Goal: Information Seeking & Learning: Find specific fact

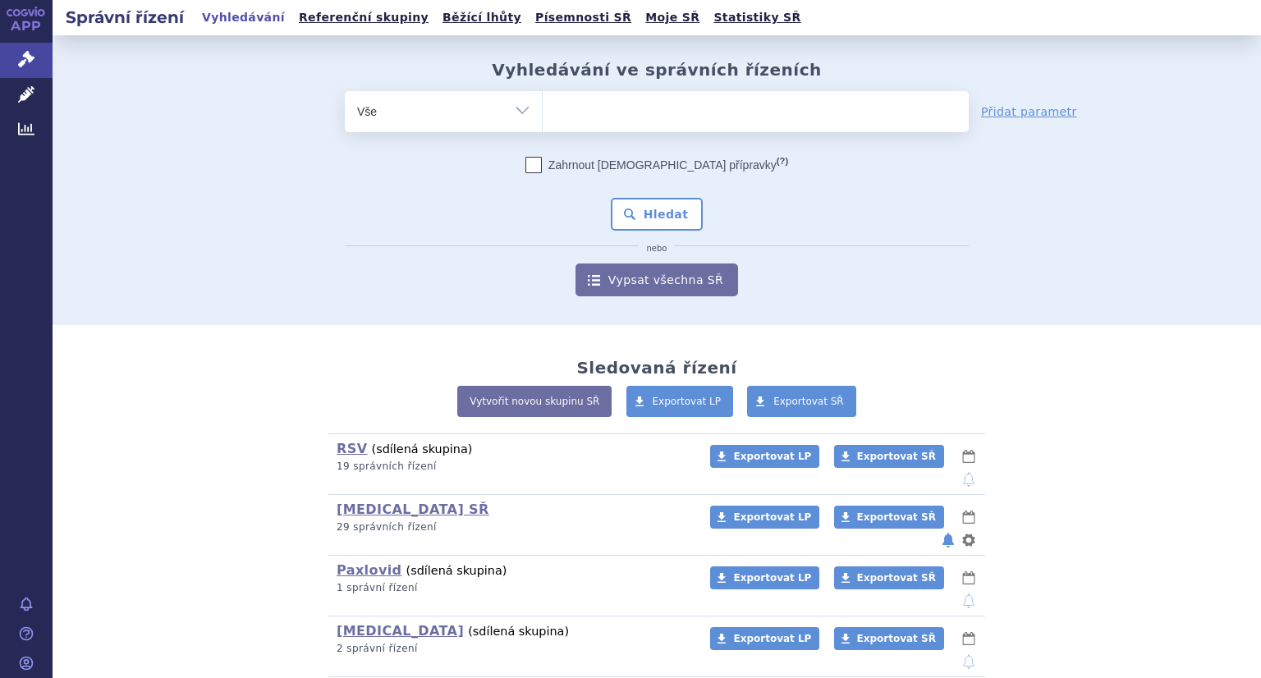
click at [581, 111] on ul at bounding box center [756, 108] width 426 height 34
click at [543, 111] on select at bounding box center [542, 110] width 1 height 41
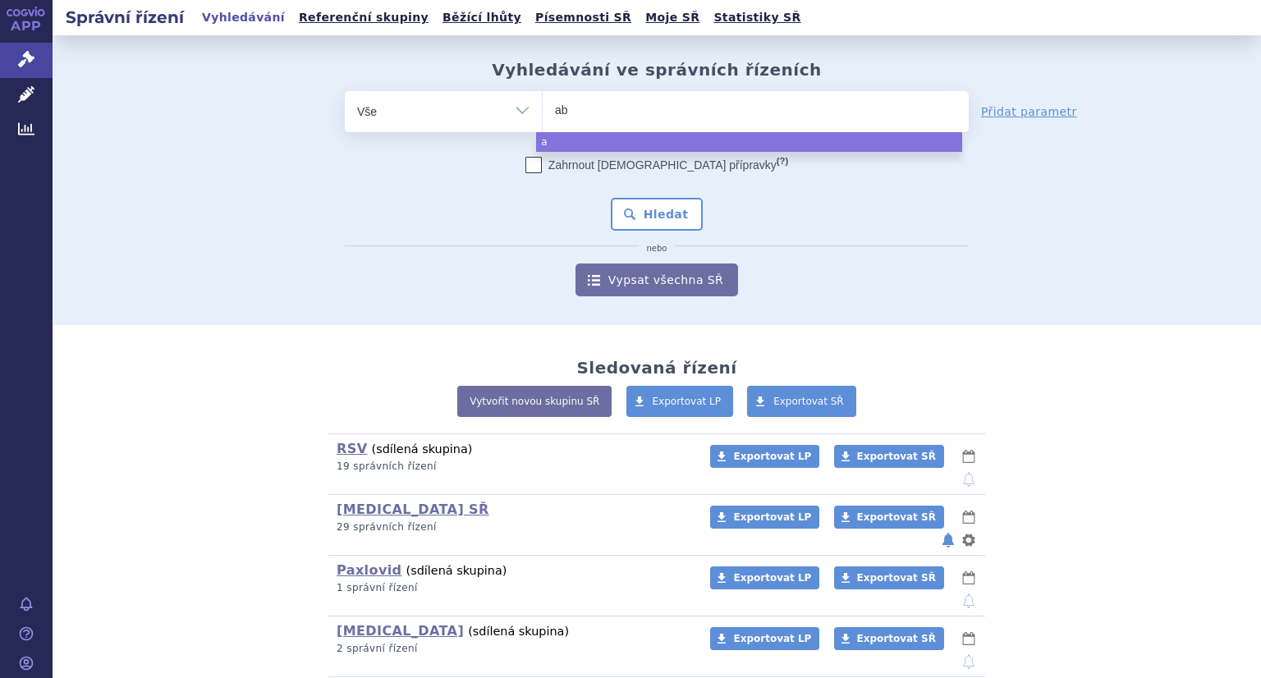
type input "abr"
type input "abry"
type input "abrys"
type input "abrysvo"
select select "abrysvo"
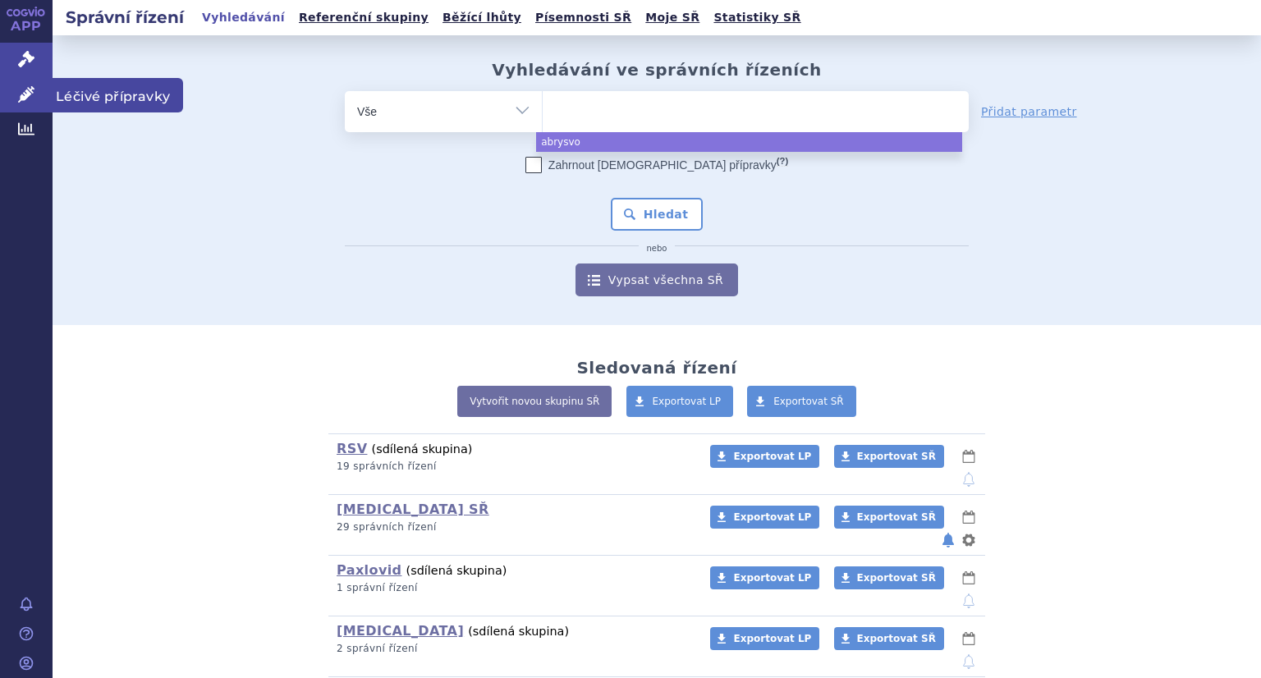
click at [33, 89] on icon at bounding box center [26, 94] width 16 height 16
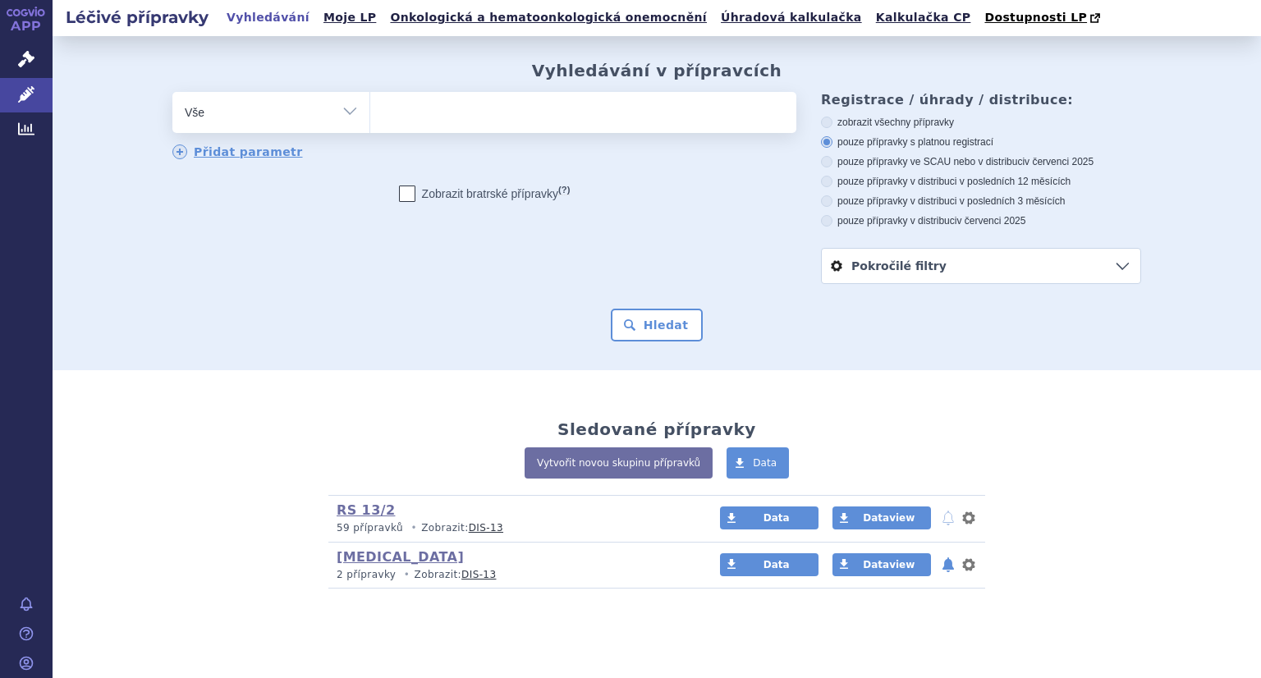
click at [447, 119] on ul at bounding box center [583, 109] width 426 height 34
click at [370, 119] on select at bounding box center [369, 111] width 1 height 41
type input "ab"
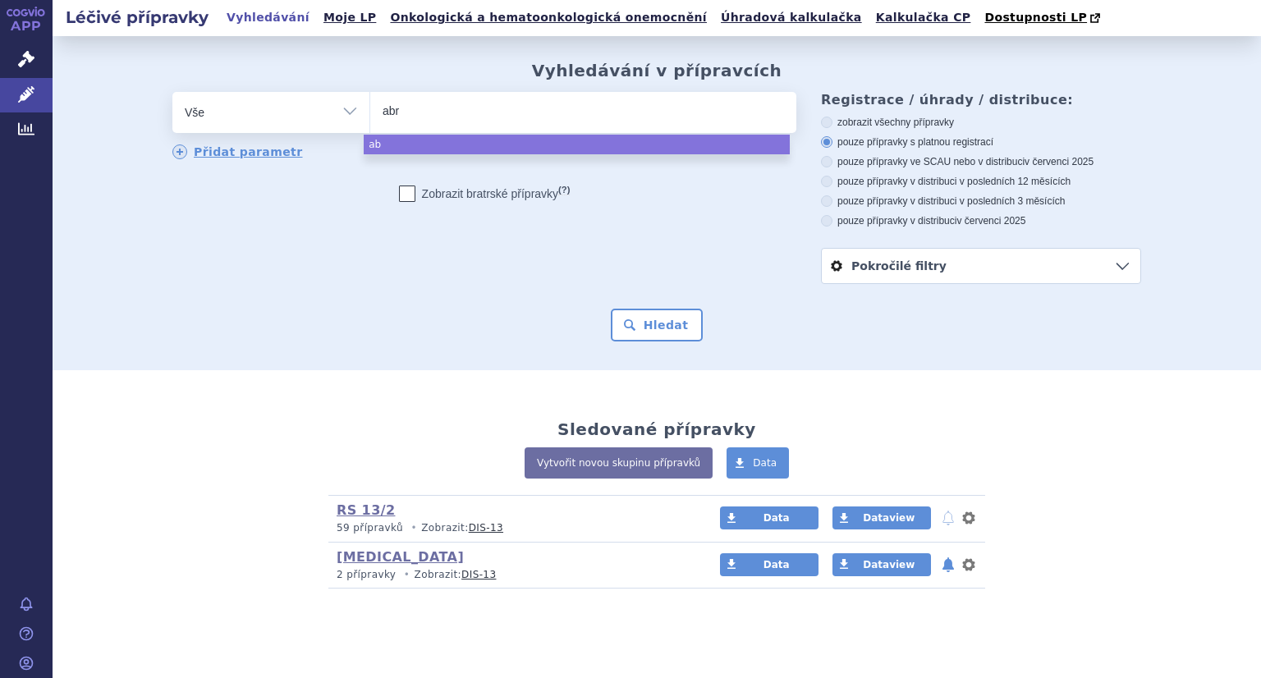
type input "abry"
type input "abrys"
type input "abrysvo"
select select "abrysvo"
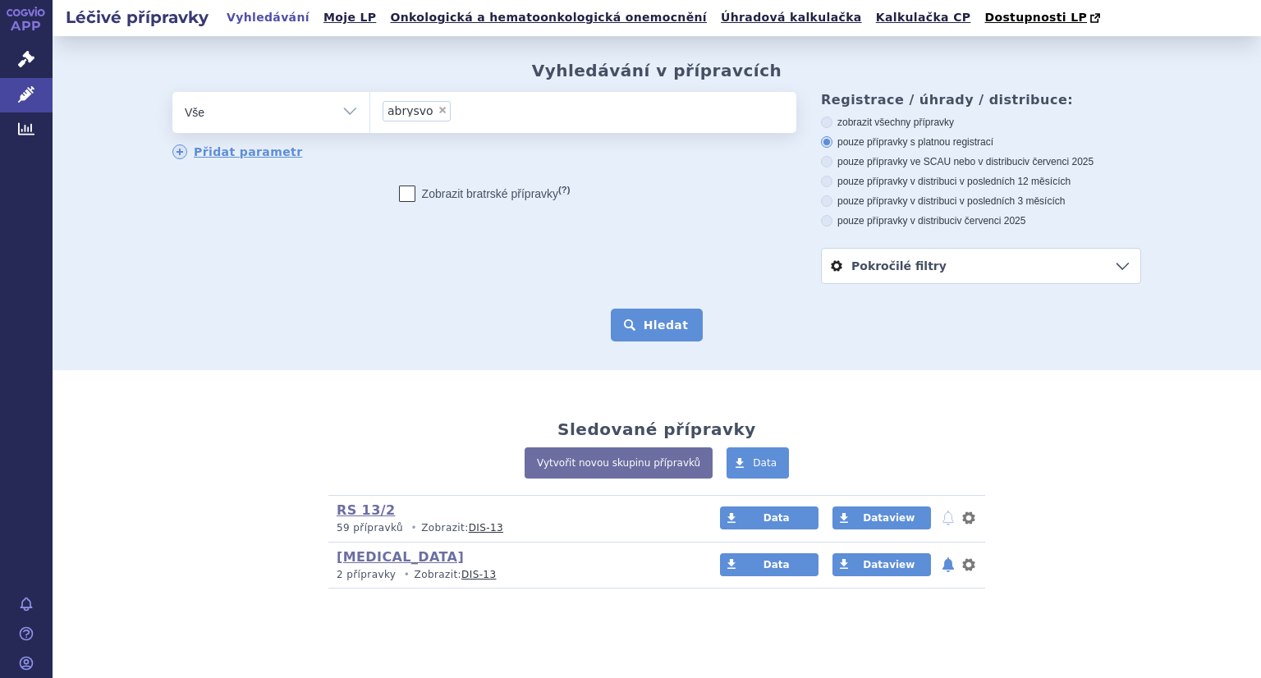
click at [650, 324] on button "Hledat" at bounding box center [657, 325] width 93 height 33
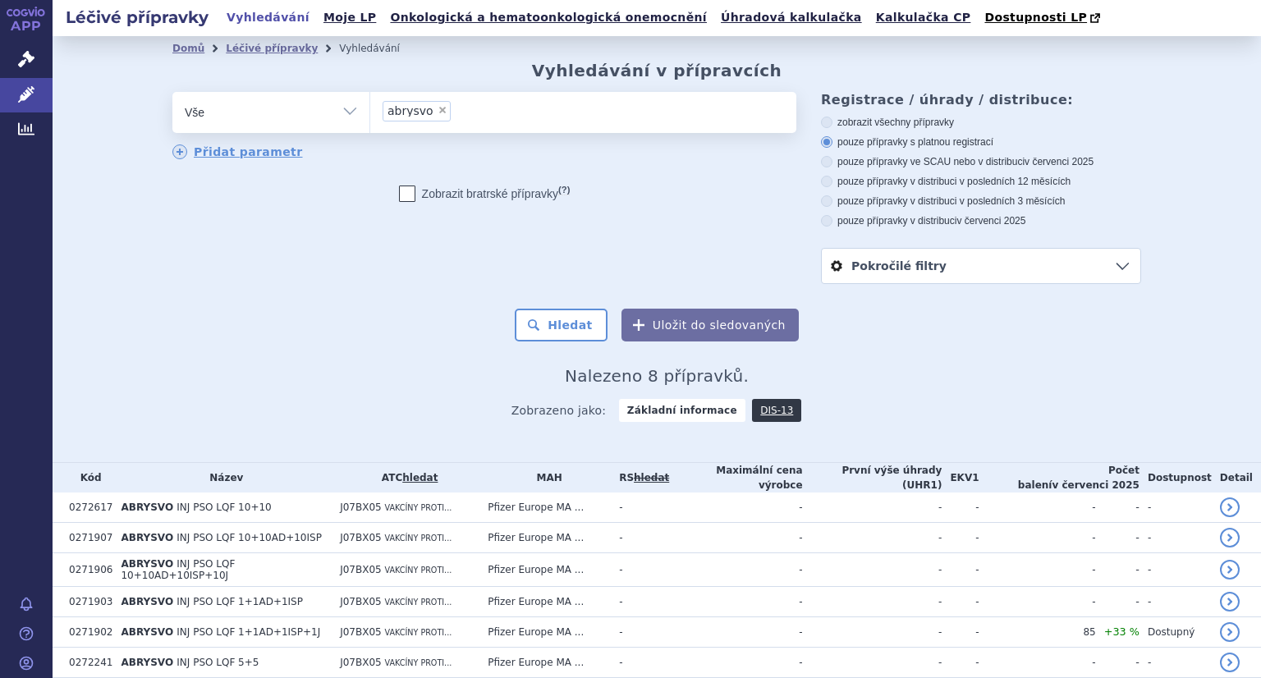
scroll to position [118, 0]
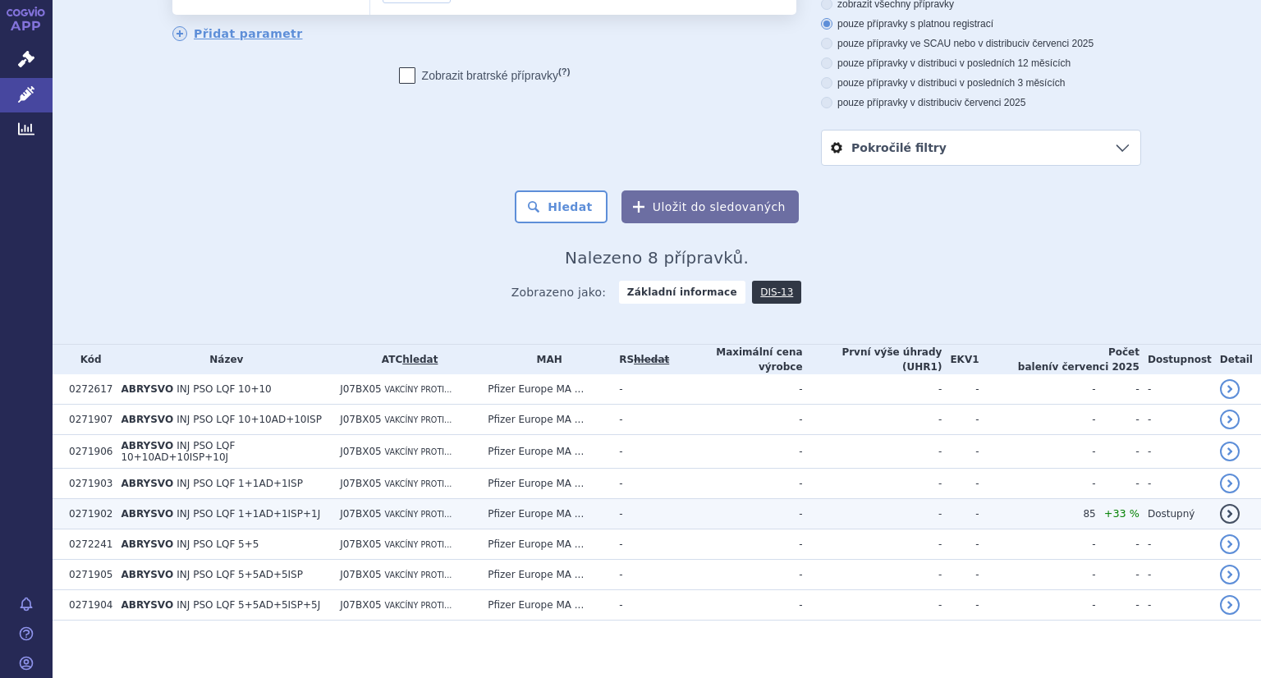
click at [797, 515] on td "-" at bounding box center [735, 514] width 133 height 30
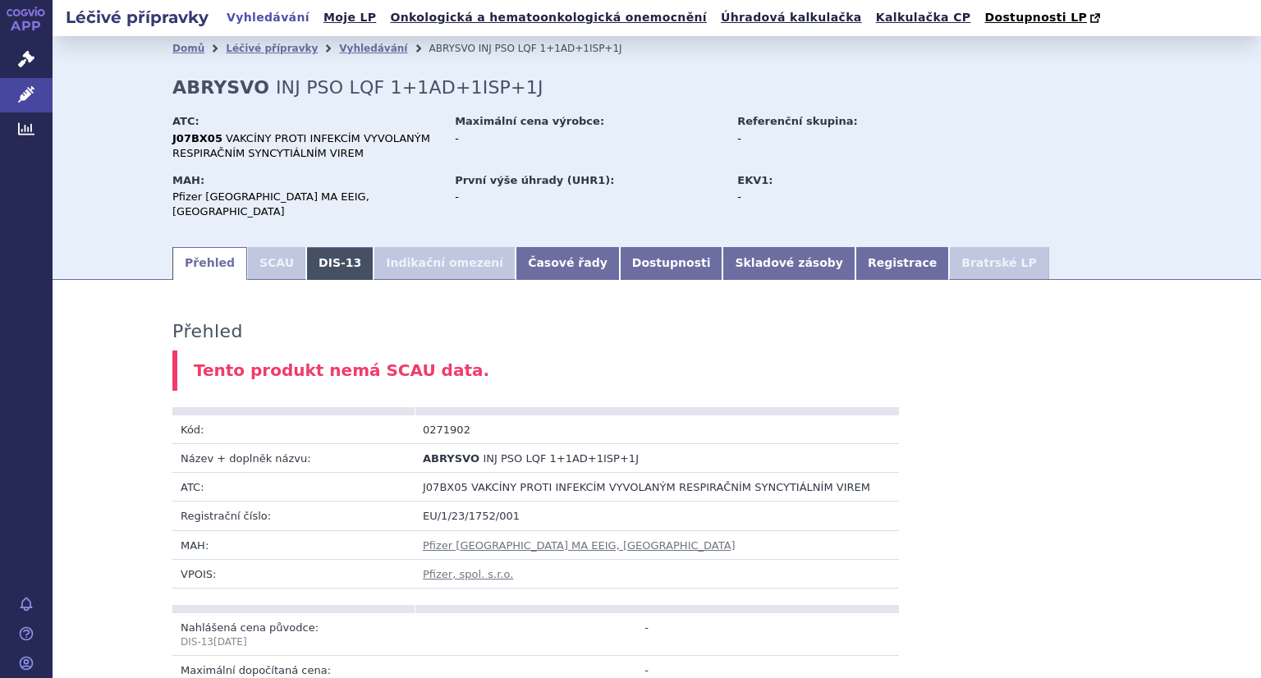
click at [319, 247] on link "DIS-13" at bounding box center [339, 263] width 67 height 33
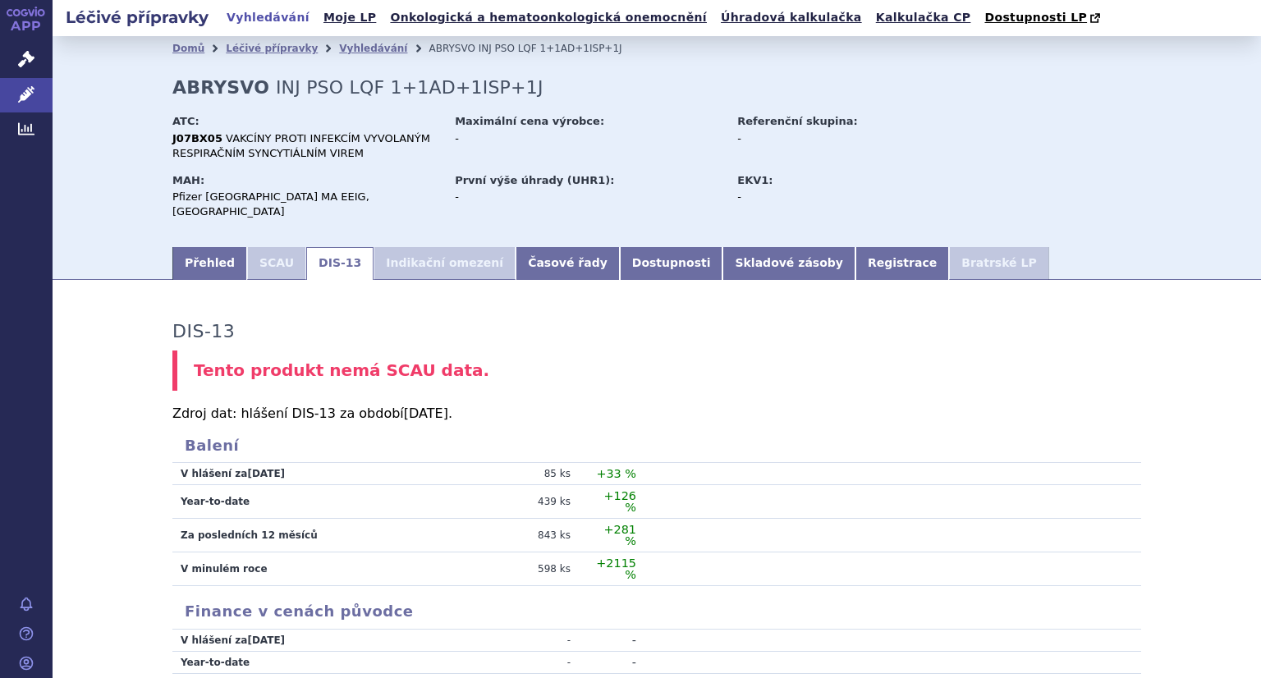
scroll to position [79, 0]
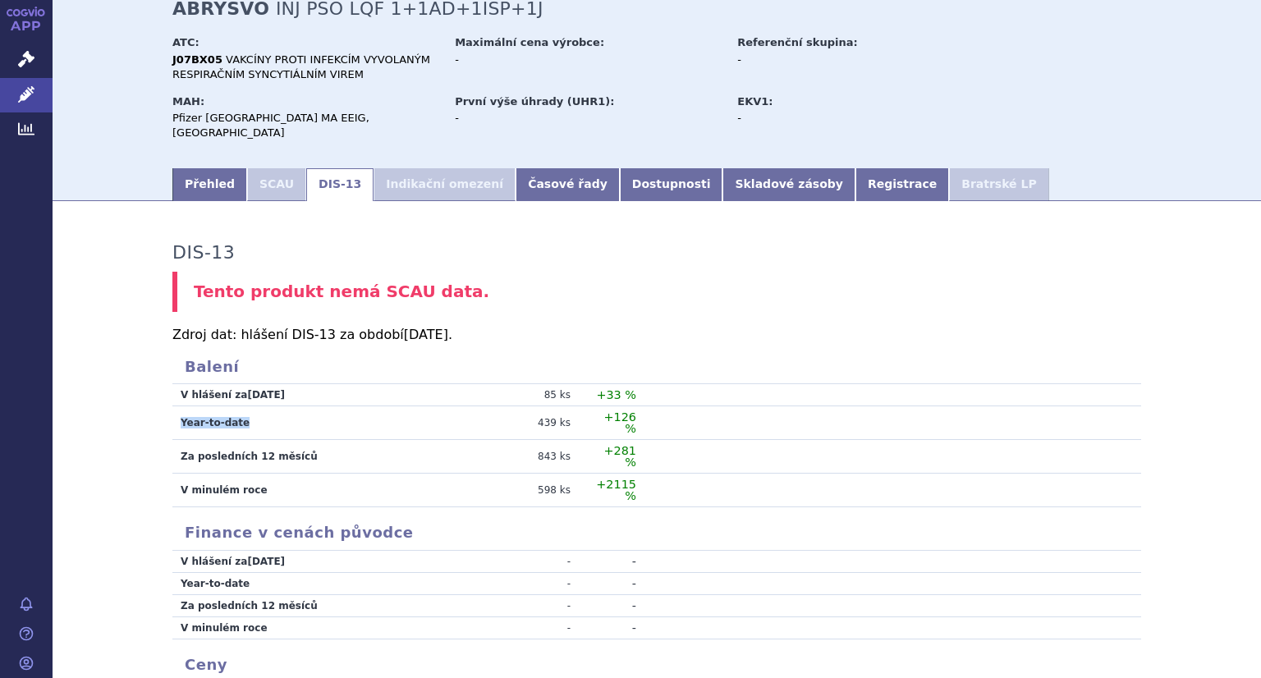
drag, startPoint x: 172, startPoint y: 402, endPoint x: 259, endPoint y: 402, distance: 87.8
click at [259, 406] on td "Year-to-date" at bounding box center [315, 423] width 287 height 34
click at [172, 440] on td "Za posledních 12 měsíců" at bounding box center [315, 457] width 287 height 34
